Goal: Navigation & Orientation: Go to known website

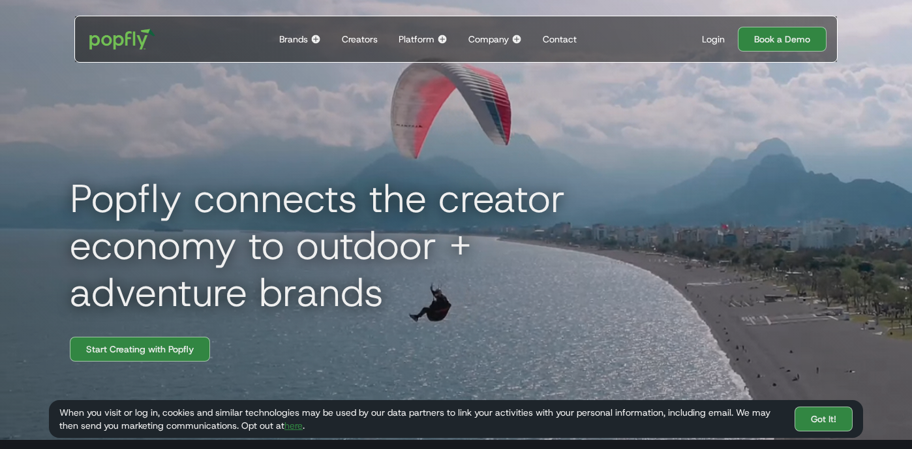
click at [704, 44] on div "Login" at bounding box center [713, 39] width 23 height 13
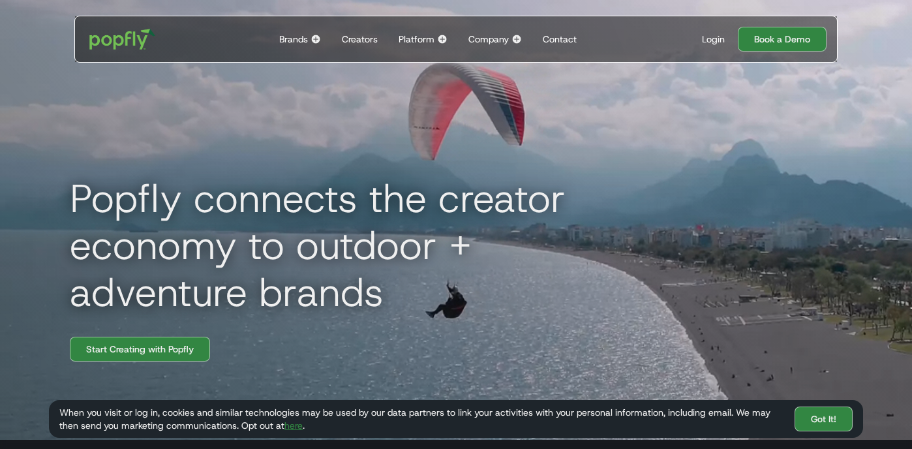
click at [702, 41] on div "Login" at bounding box center [713, 39] width 23 height 13
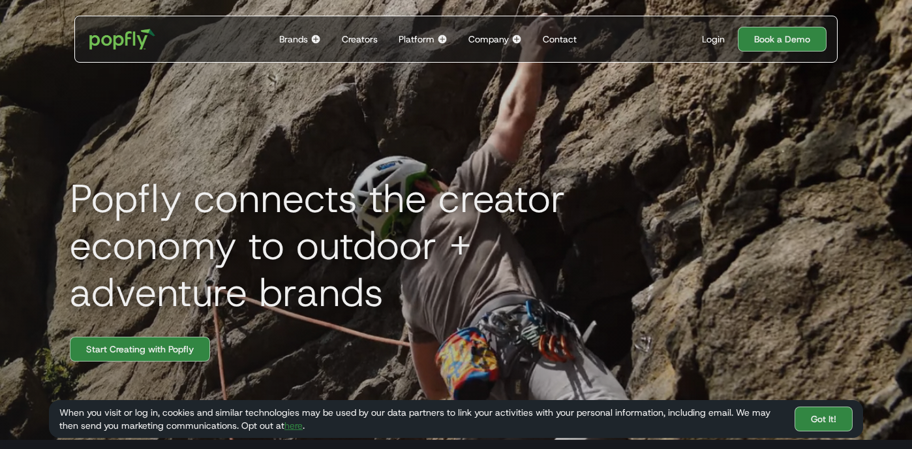
click at [714, 37] on div "Login" at bounding box center [713, 39] width 23 height 13
